Goal: Task Accomplishment & Management: Manage account settings

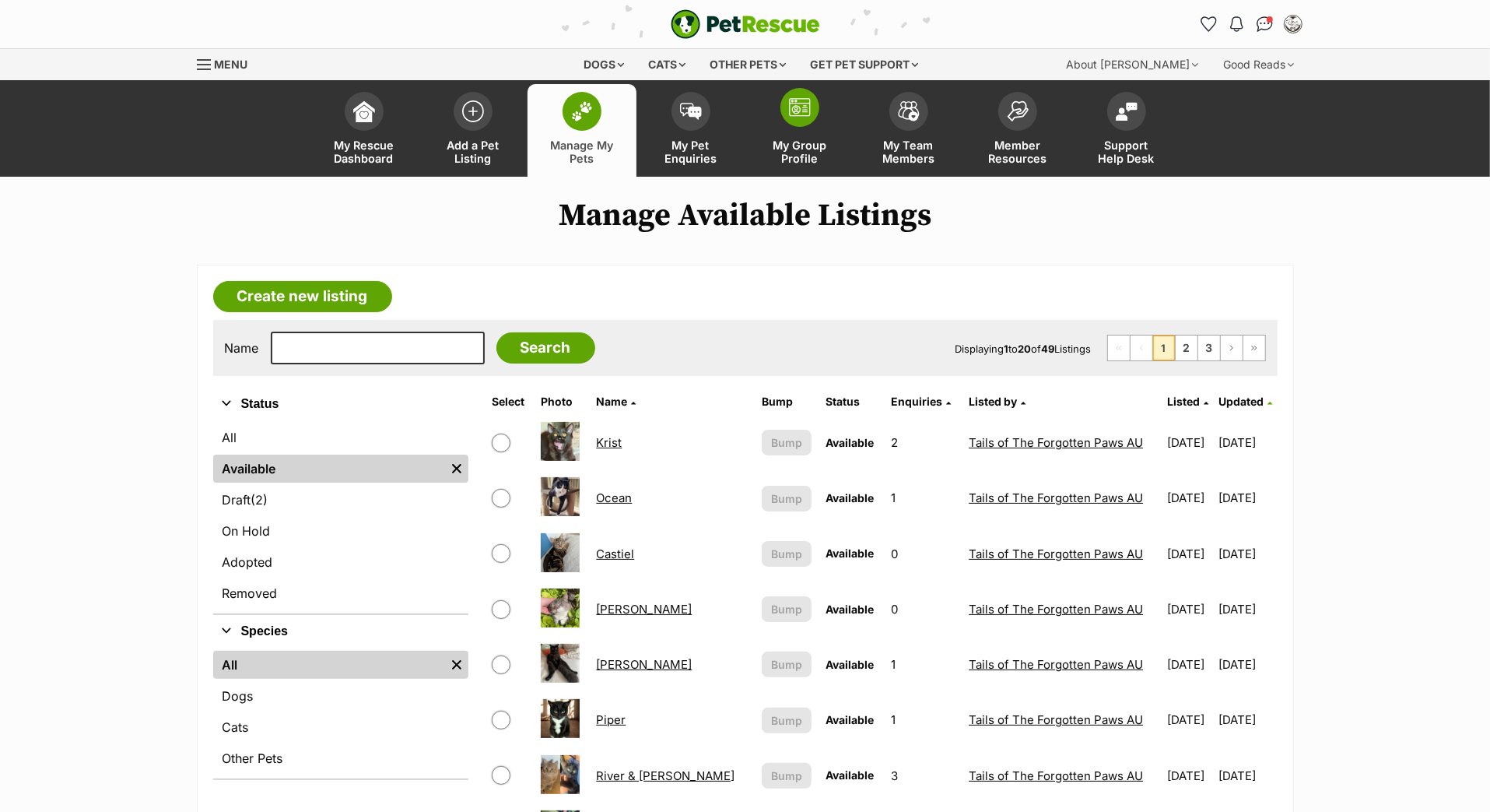
click at [799, 117] on img at bounding box center [799, 107] width 21 height 18
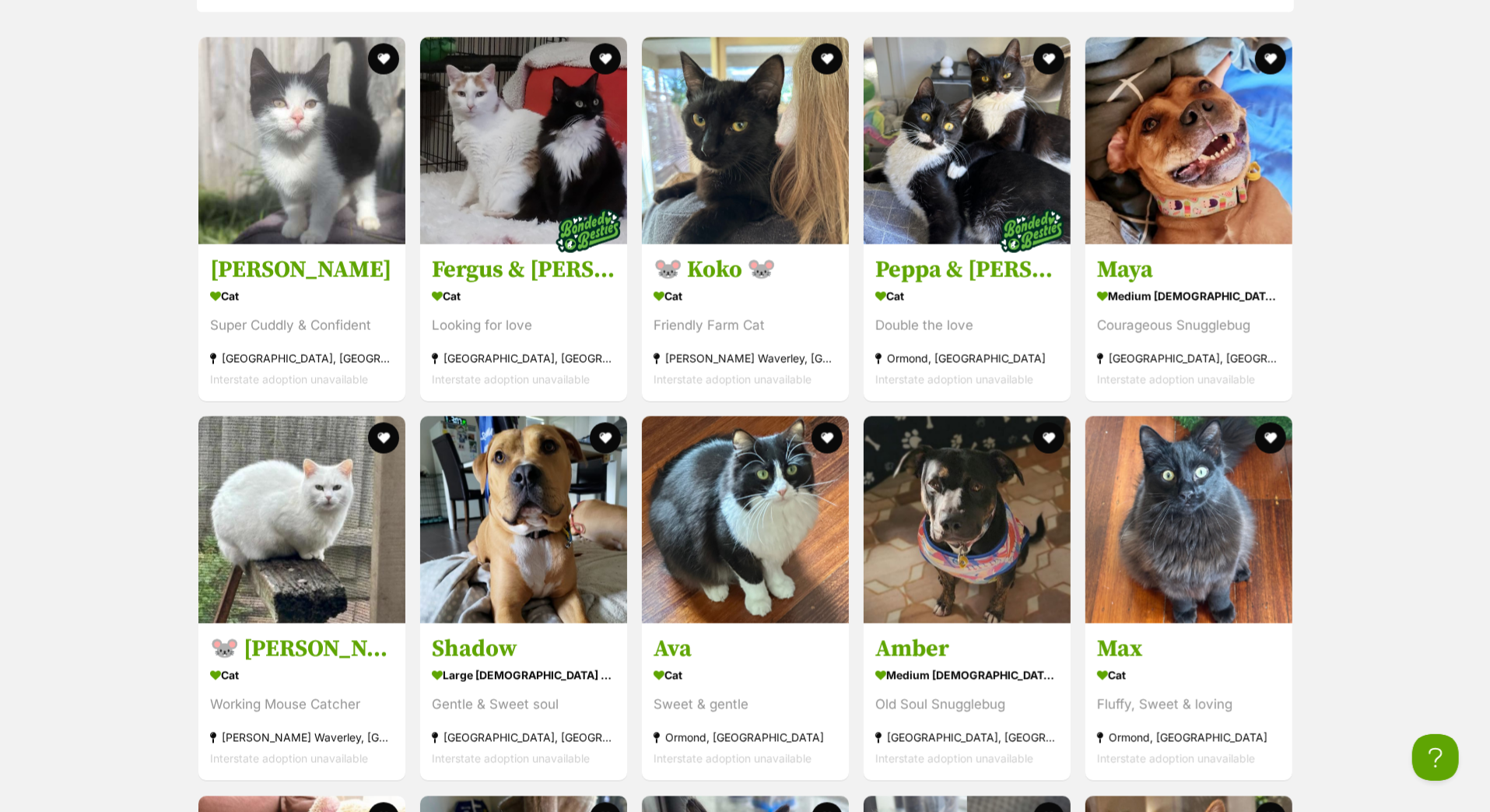
scroll to position [2188, 0]
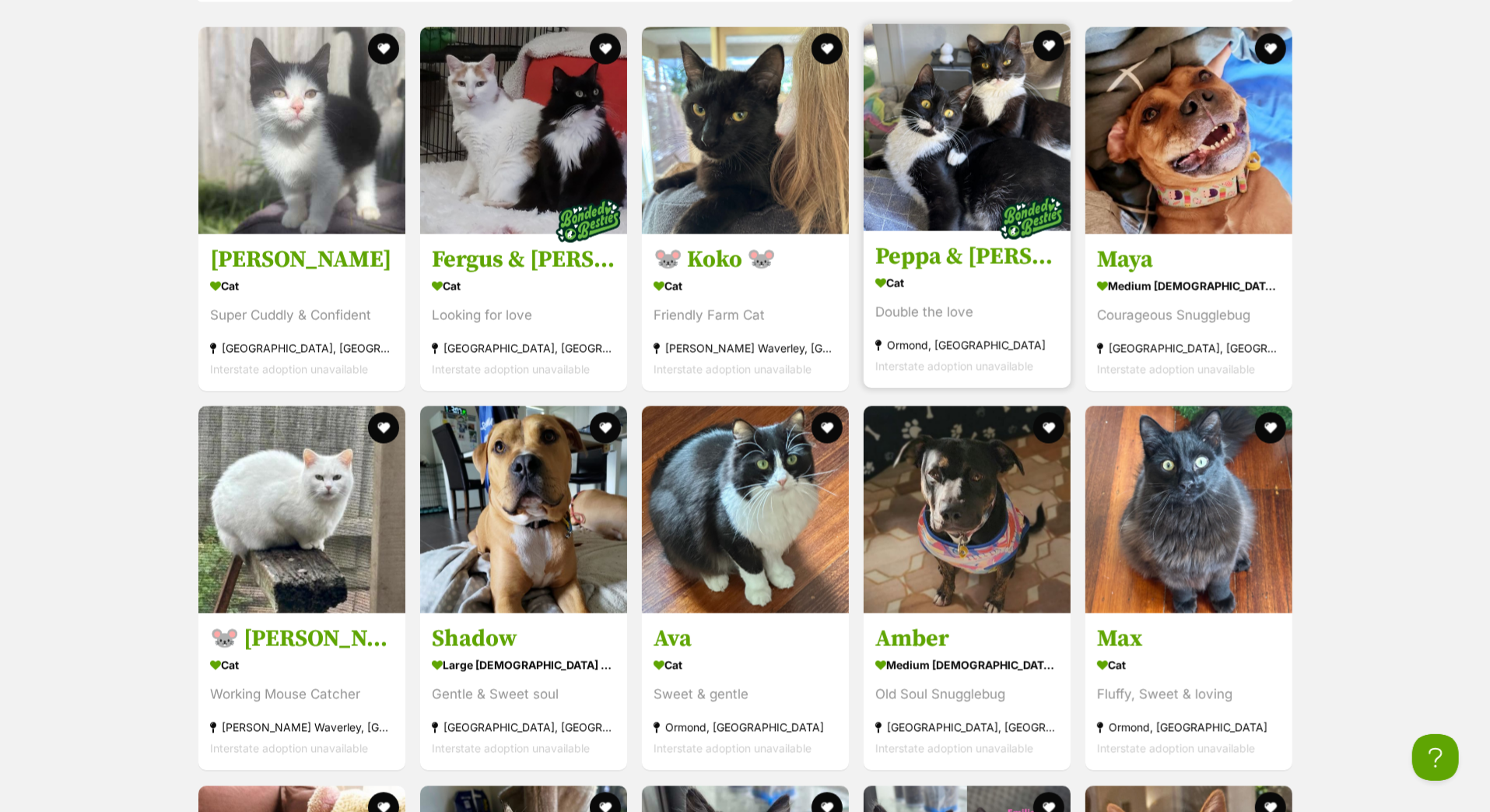
click at [920, 271] on h3 "Peppa & [PERSON_NAME]" at bounding box center [967, 257] width 184 height 29
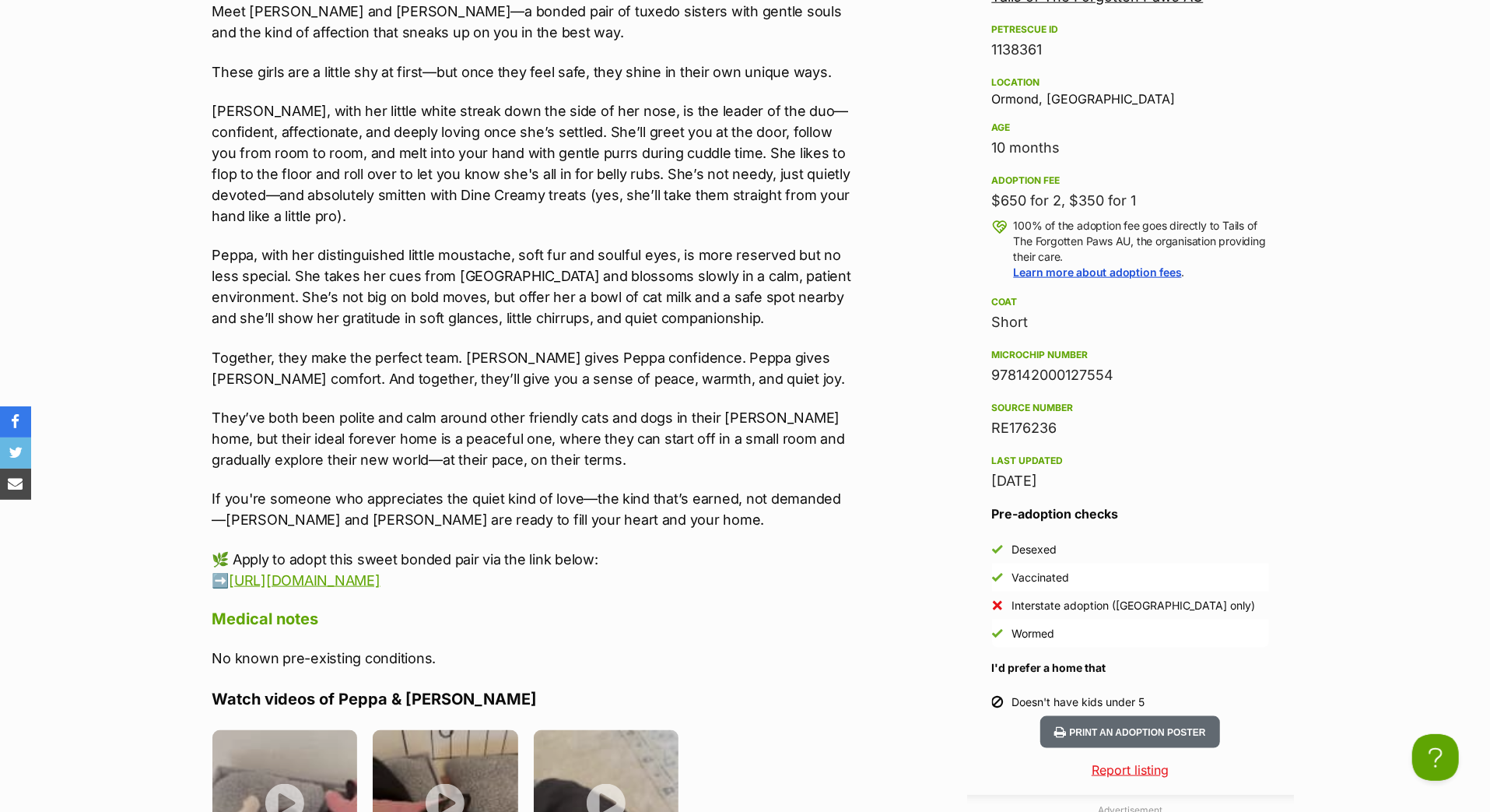
scroll to position [1482, 0]
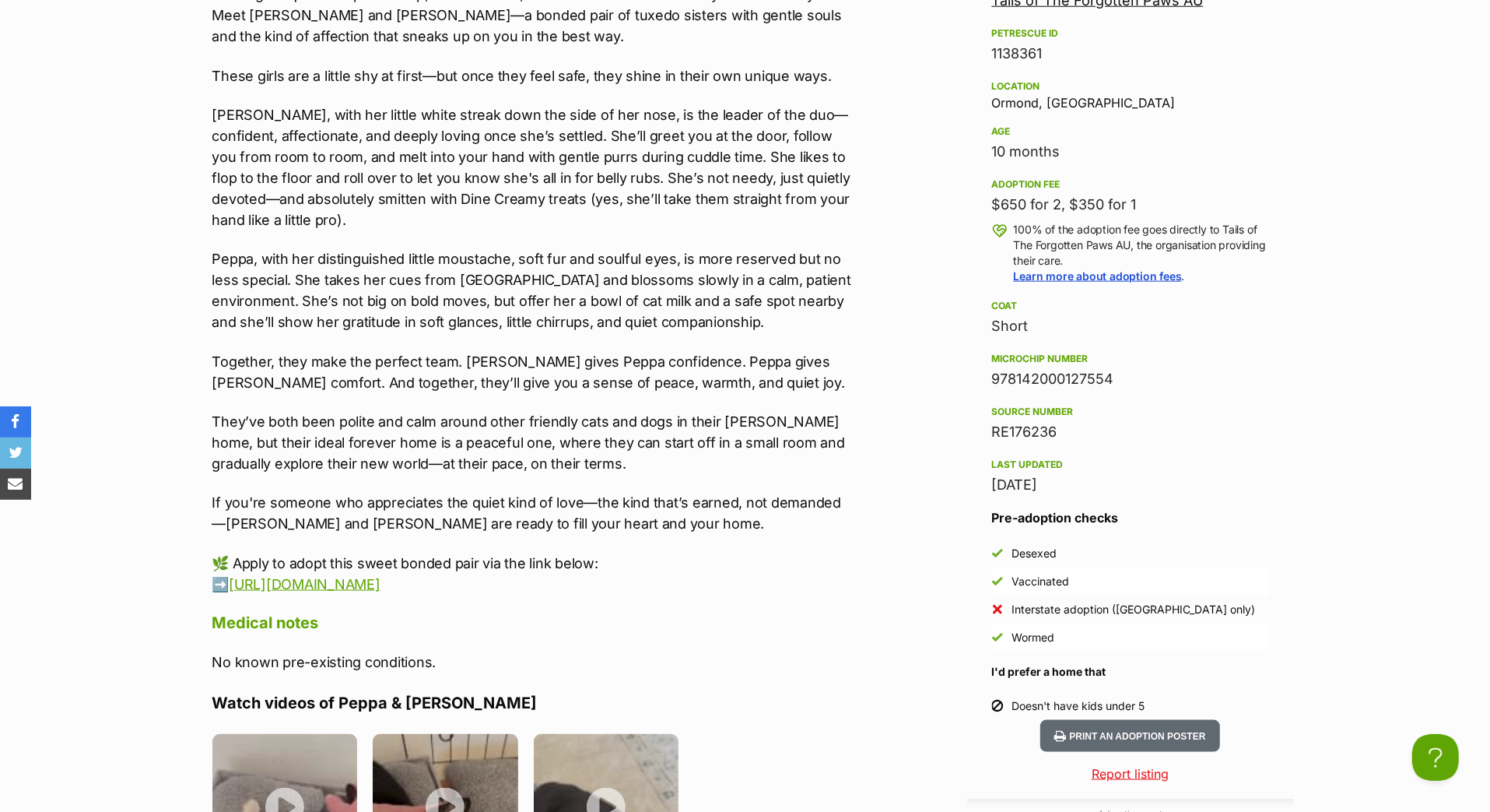
click at [224, 230] on p "[PERSON_NAME], with her little white streak down the side of her nose, is the l…" at bounding box center [533, 167] width 643 height 126
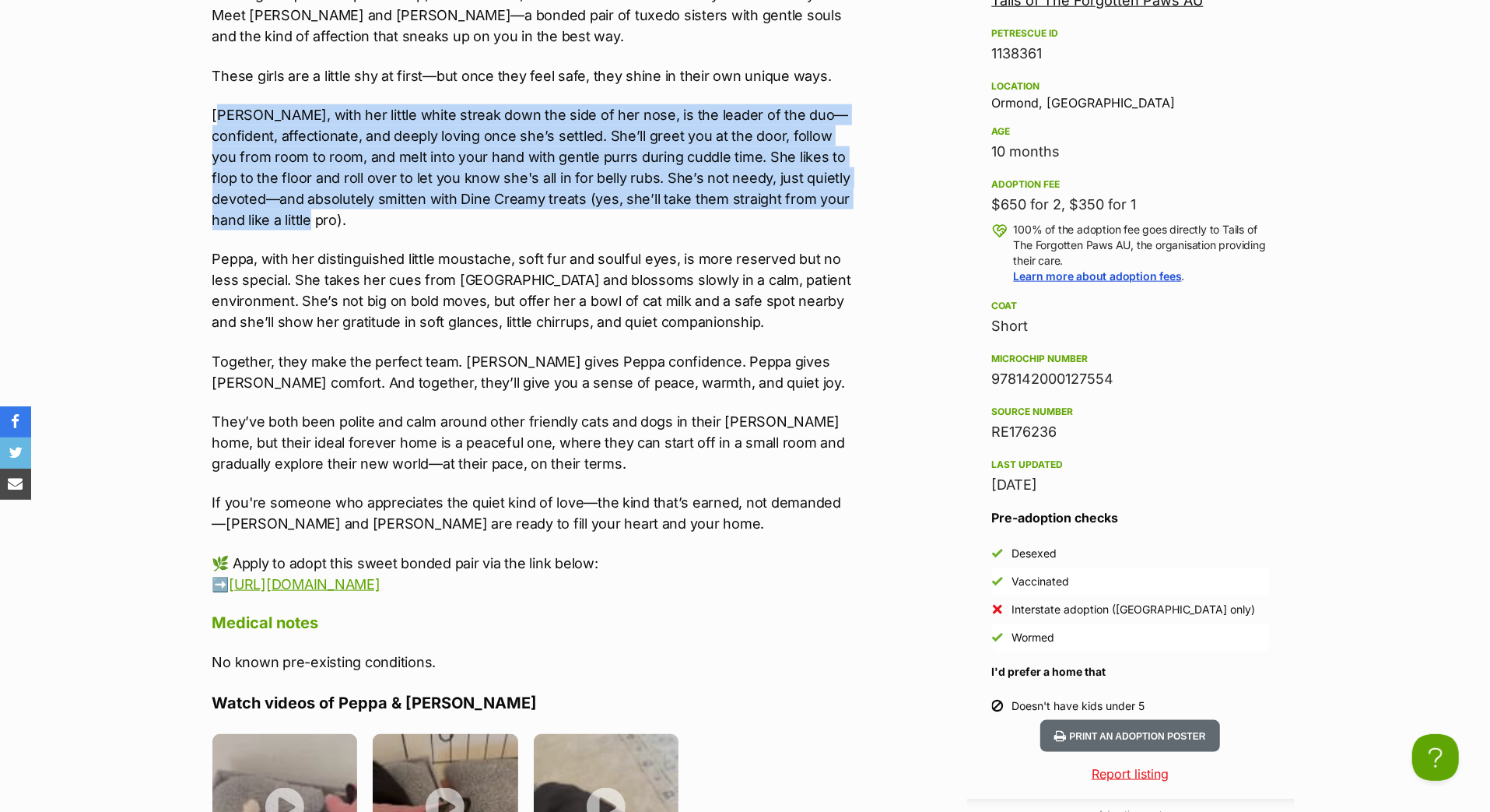
drag, startPoint x: 219, startPoint y: 283, endPoint x: 443, endPoint y: 428, distance: 266.8
click at [443, 230] on p "[PERSON_NAME], with her little white streak down the side of her nose, is the l…" at bounding box center [533, 167] width 643 height 126
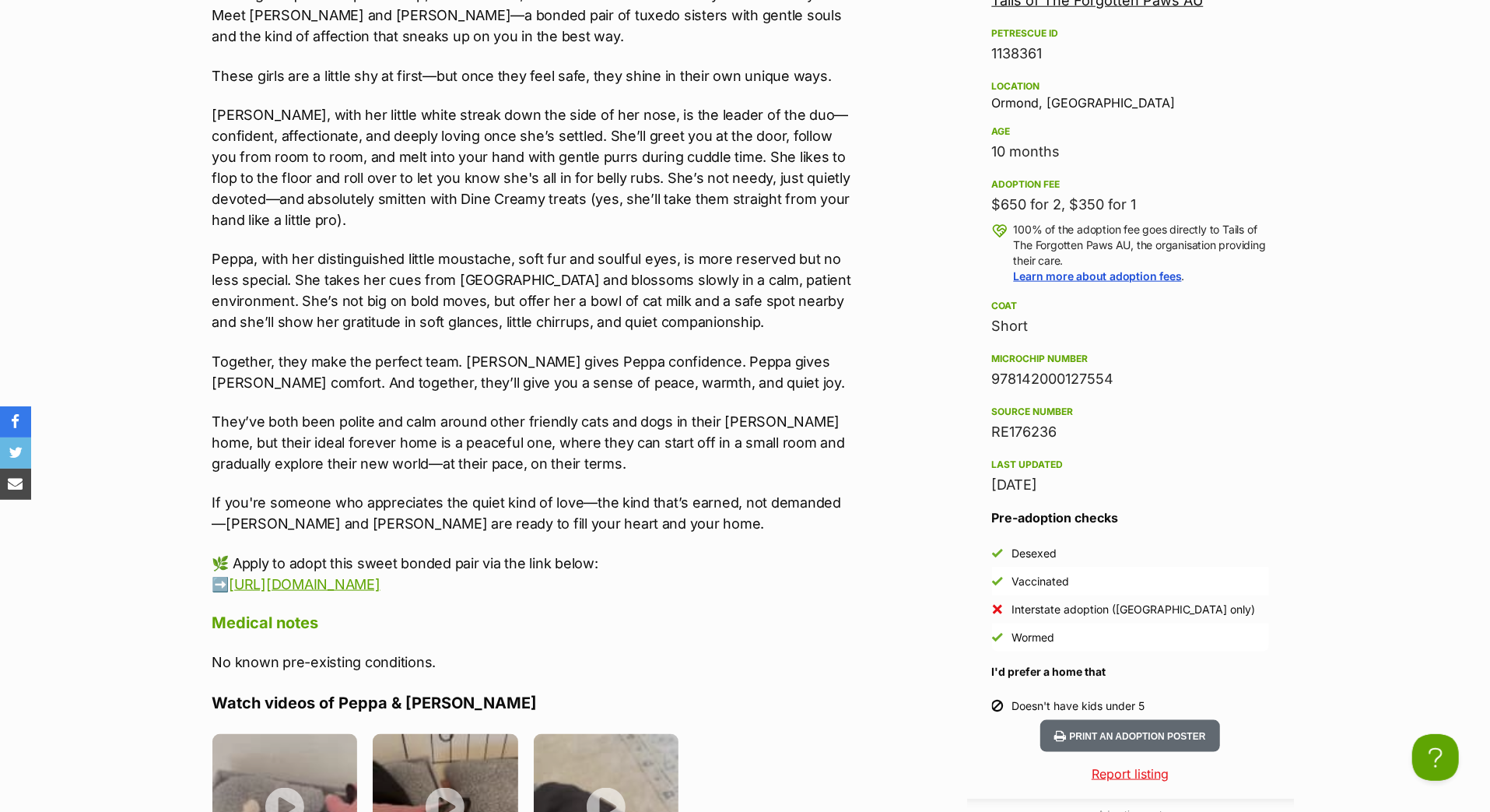
click at [293, 230] on p "[PERSON_NAME], with her little white streak down the side of her nose, is the l…" at bounding box center [533, 167] width 643 height 126
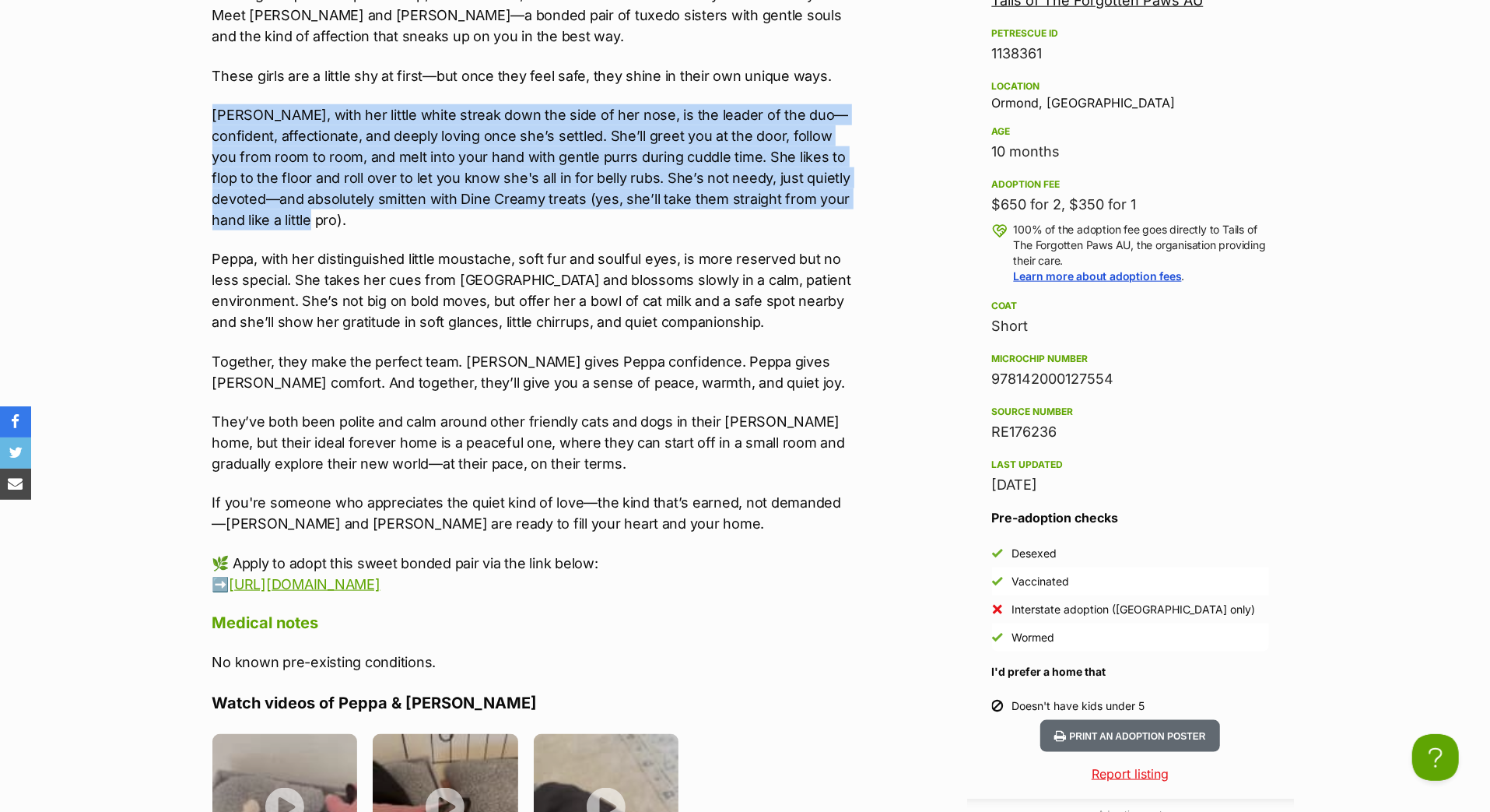
drag, startPoint x: 214, startPoint y: 282, endPoint x: 310, endPoint y: 435, distance: 180.6
click at [310, 230] on p "[PERSON_NAME], with her little white streak down the side of her nose, is the l…" at bounding box center [533, 167] width 643 height 126
copy p "[PERSON_NAME], with her little white streak down the side of her nose, is the l…"
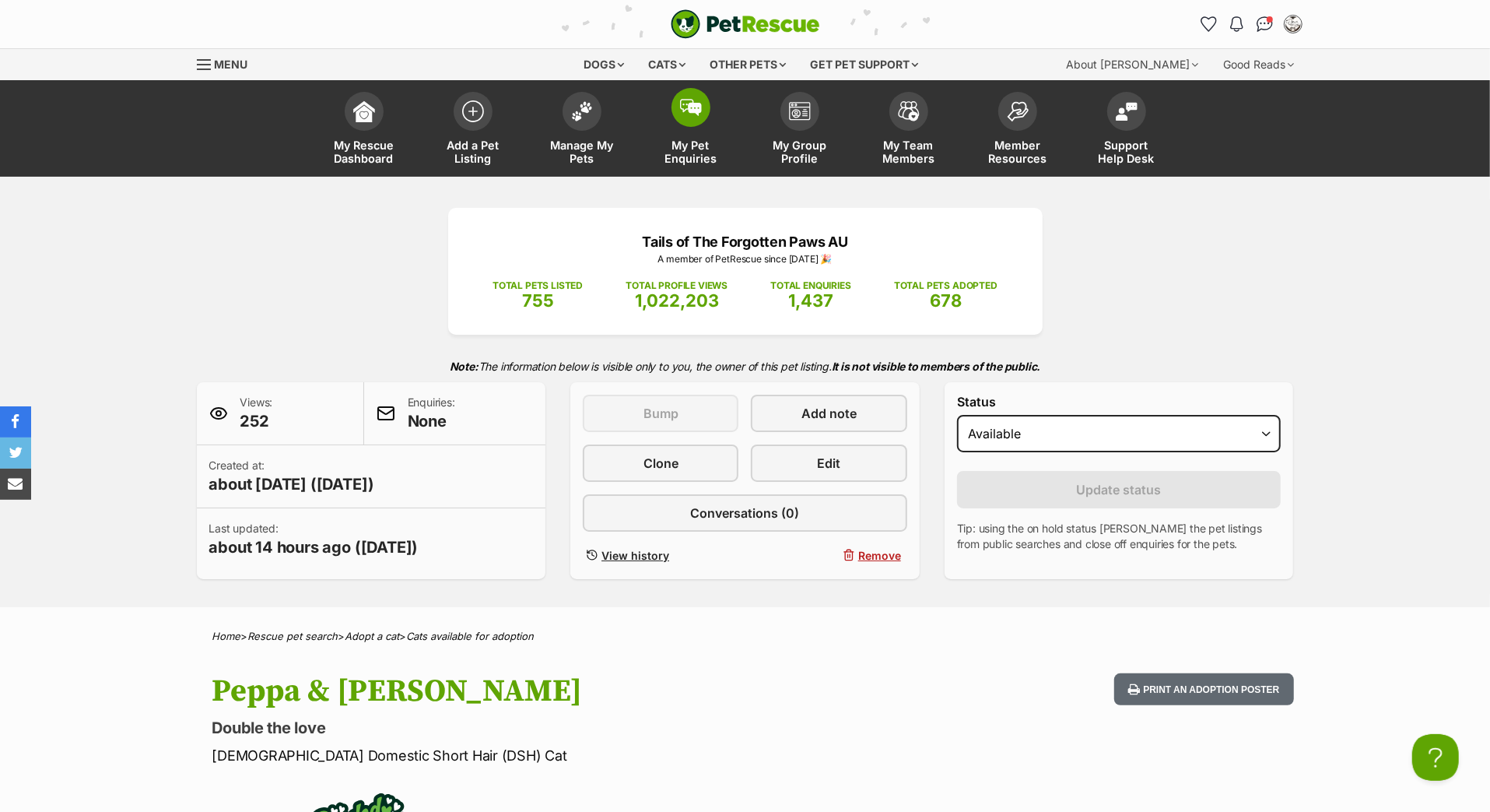
scroll to position [0, 0]
click at [792, 147] on link "My Group Profile" at bounding box center [800, 129] width 109 height 92
